Goal: Check status: Check status

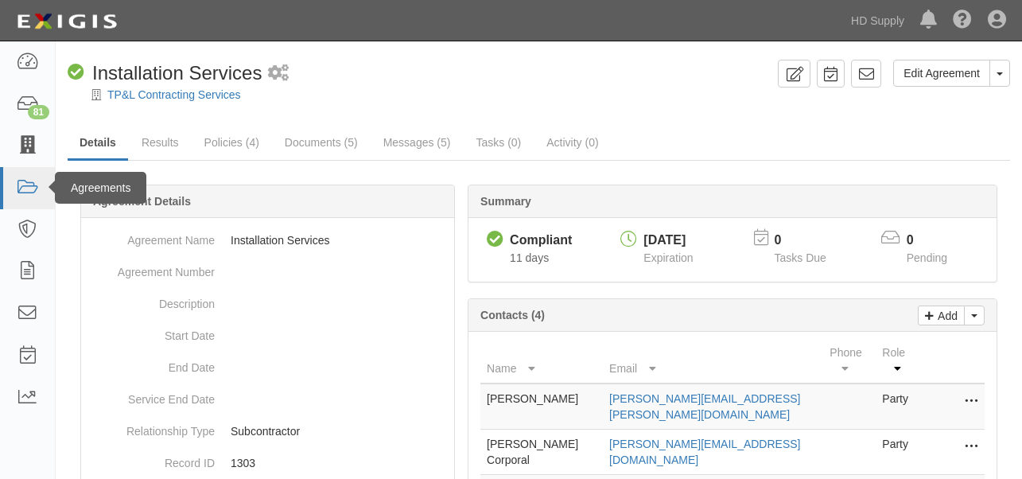
scroll to position [216, 0]
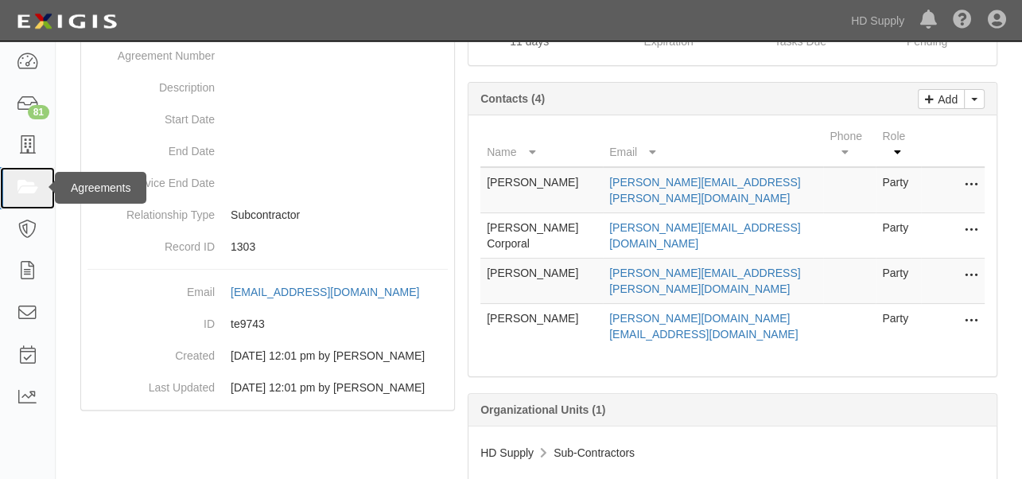
click at [30, 192] on icon at bounding box center [27, 188] width 22 height 18
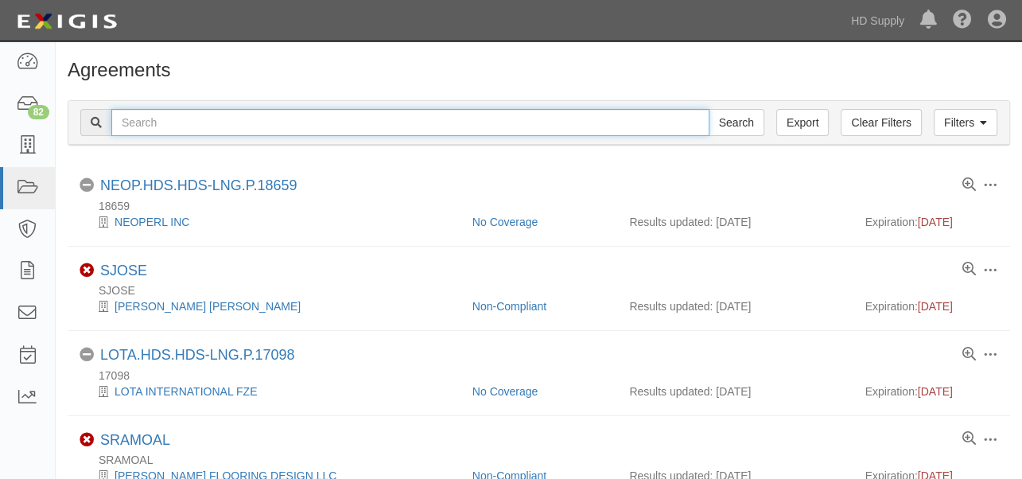
click at [292, 112] on input "text" at bounding box center [410, 122] width 598 height 27
type input "FDG"
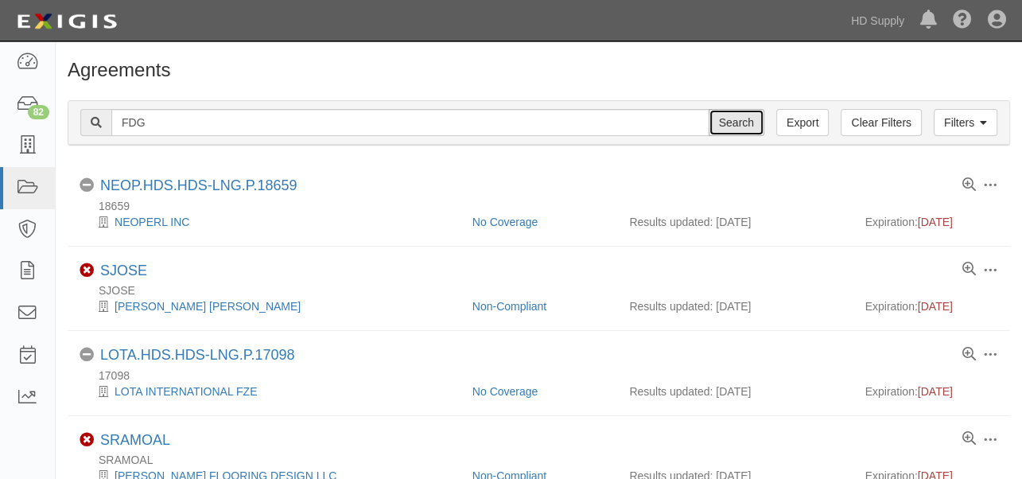
click at [736, 121] on input "Search" at bounding box center [737, 122] width 56 height 27
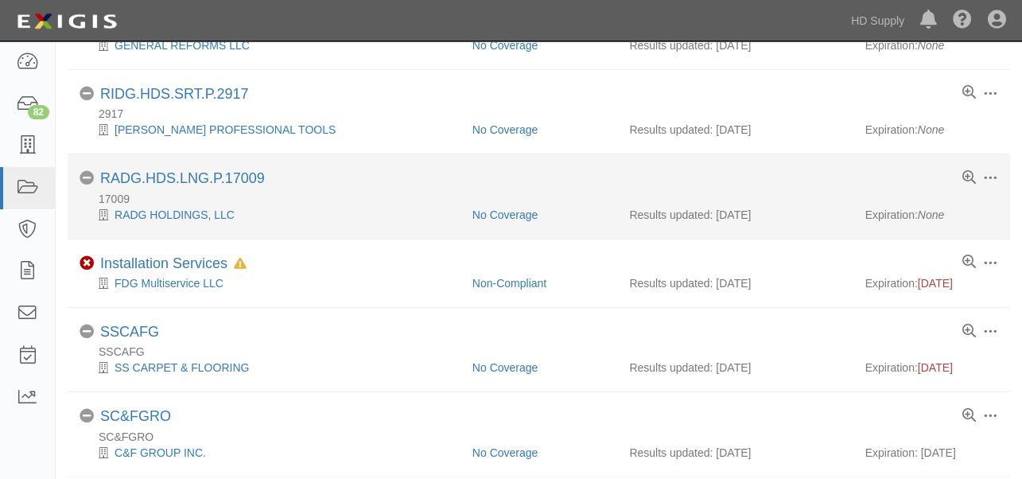
scroll to position [177, 0]
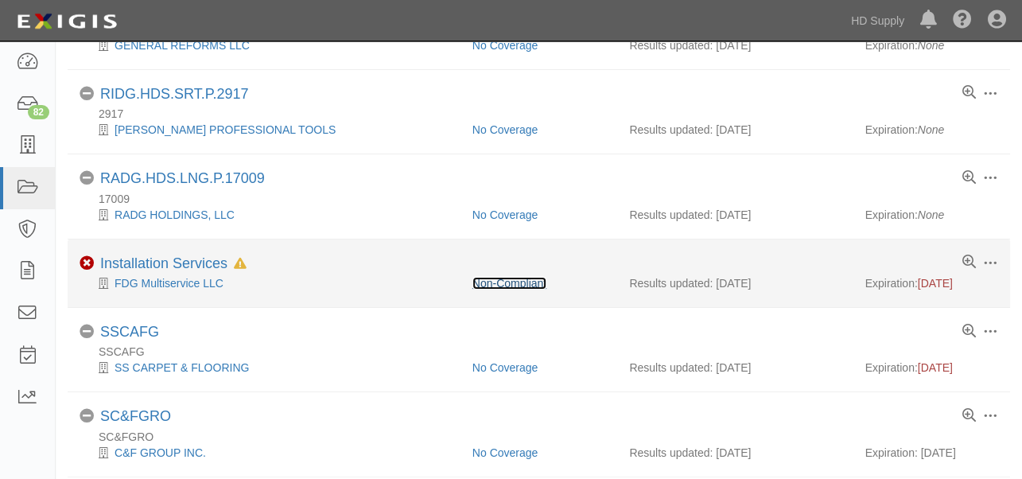
click at [509, 283] on link "Non-Compliant" at bounding box center [509, 283] width 74 height 13
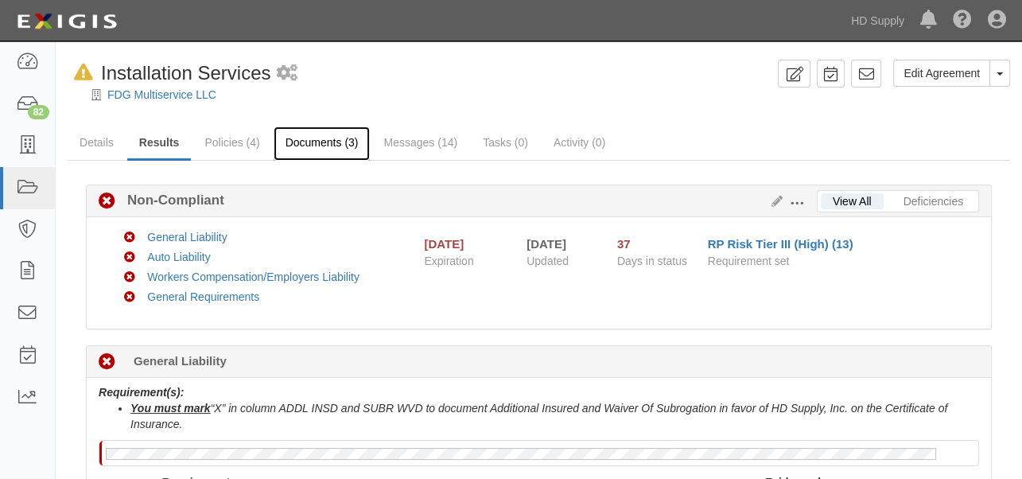
click at [326, 141] on link "Documents (3)" at bounding box center [322, 143] width 97 height 34
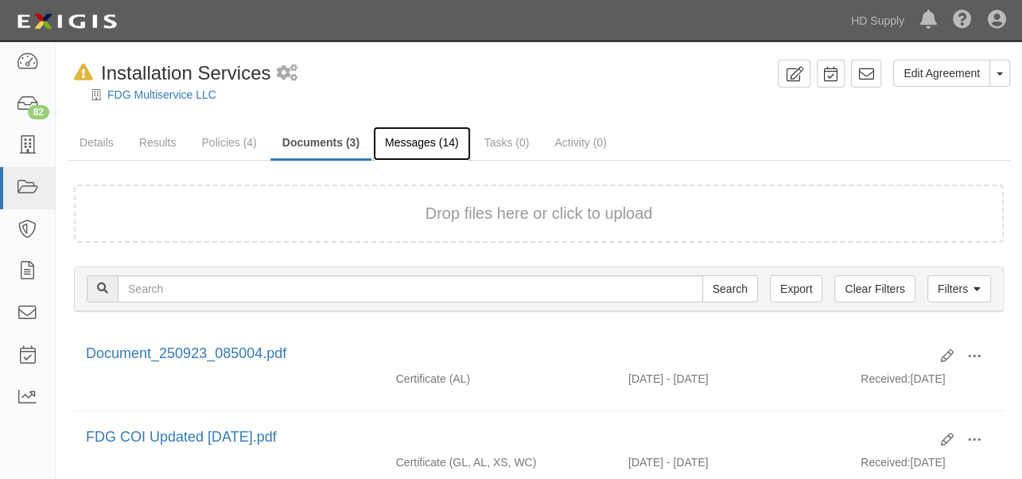
click at [419, 143] on link "Messages (14)" at bounding box center [422, 143] width 98 height 34
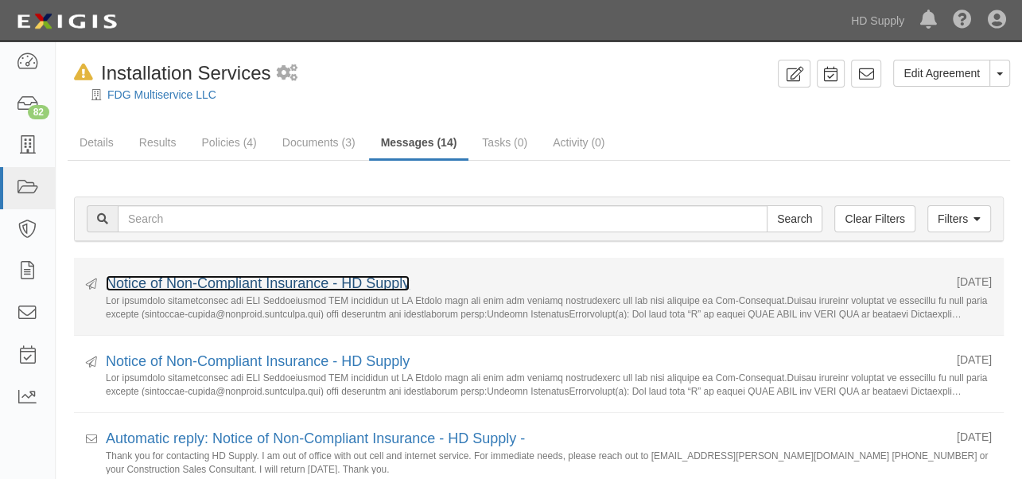
click at [359, 283] on link "Notice of Non-Compliant Insurance - HD Supply" at bounding box center [258, 283] width 304 height 16
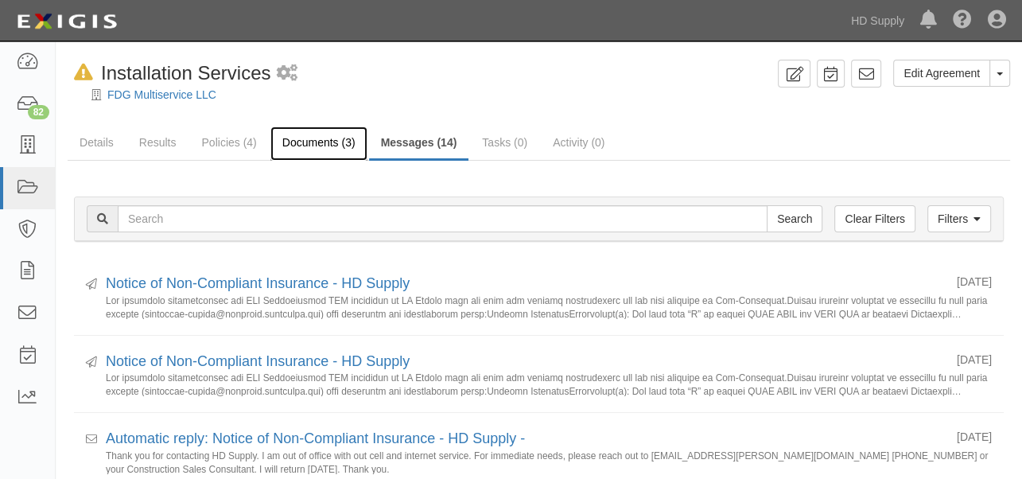
click at [330, 140] on link "Documents (3)" at bounding box center [318, 143] width 97 height 34
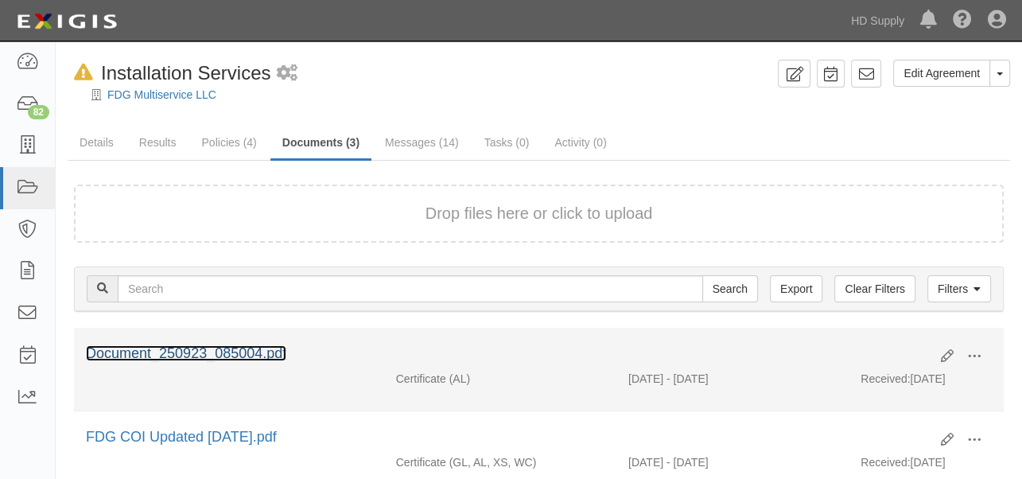
click at [247, 348] on link "Document_250923_085004.pdf" at bounding box center [186, 353] width 200 height 16
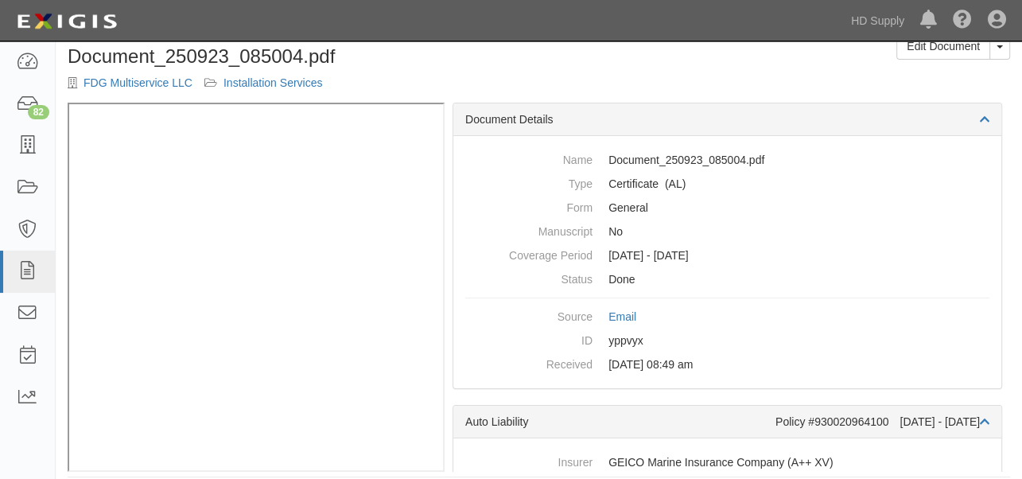
scroll to position [42, 0]
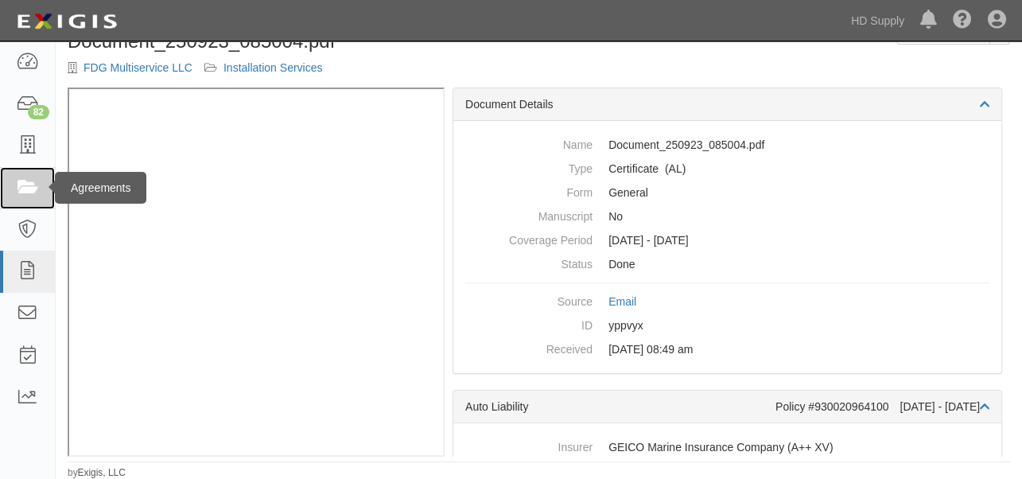
click at [29, 188] on icon at bounding box center [27, 188] width 22 height 18
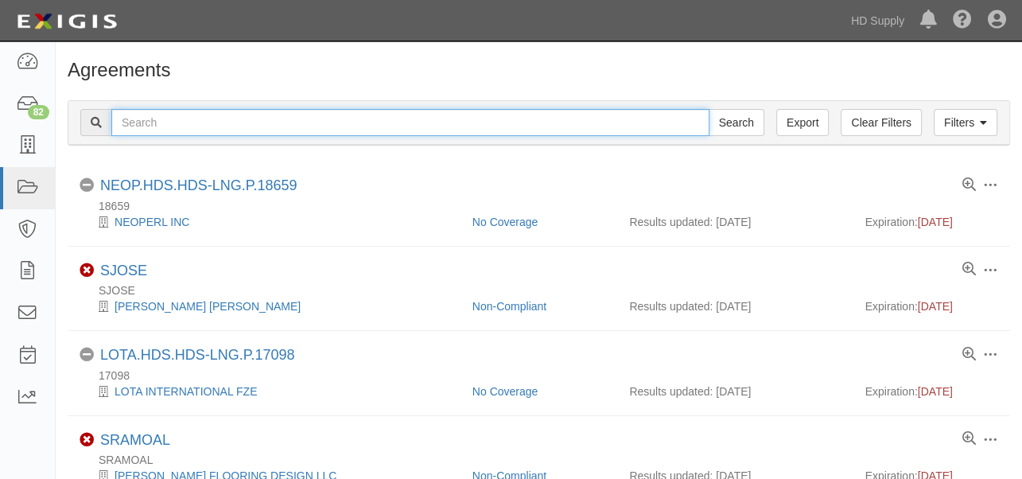
click at [175, 124] on input "text" at bounding box center [410, 122] width 598 height 27
type input "genesis"
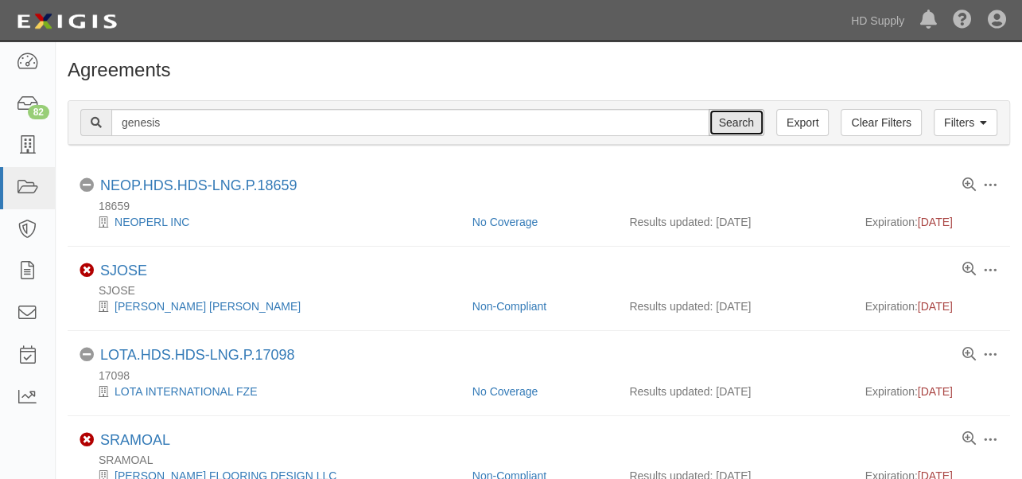
click at [724, 122] on input "Search" at bounding box center [737, 122] width 56 height 27
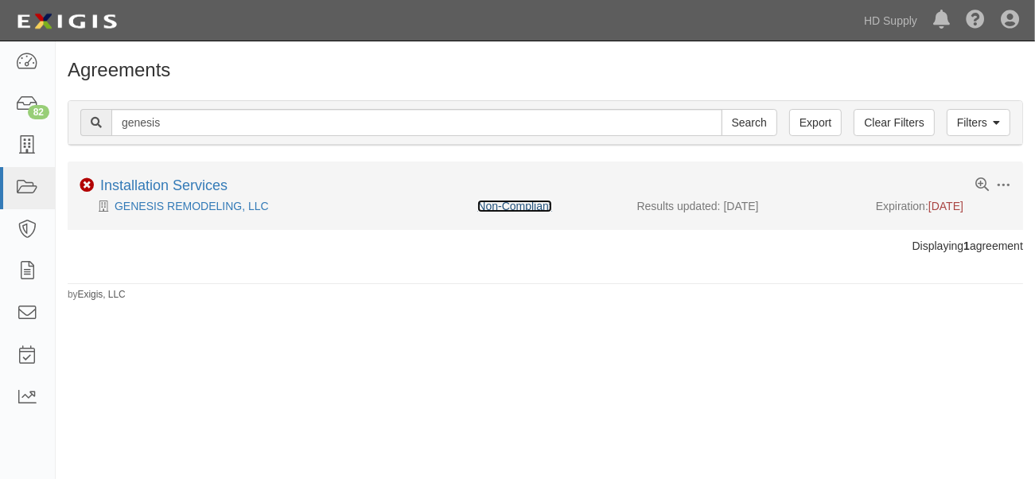
click at [518, 204] on link "Non-Compliant" at bounding box center [514, 206] width 74 height 13
